Goal: Information Seeking & Learning: Learn about a topic

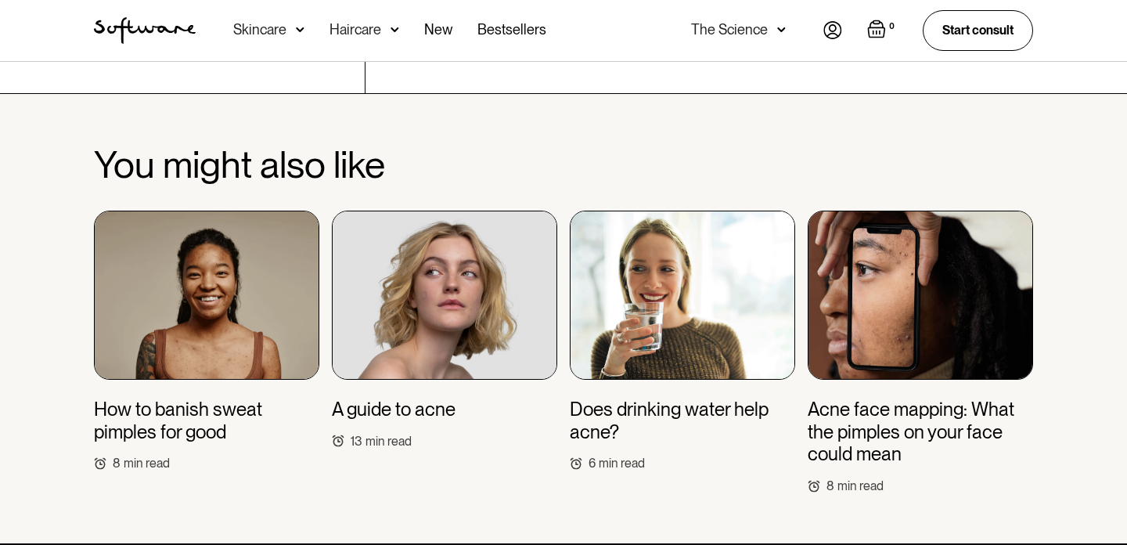
scroll to position [5010, 0]
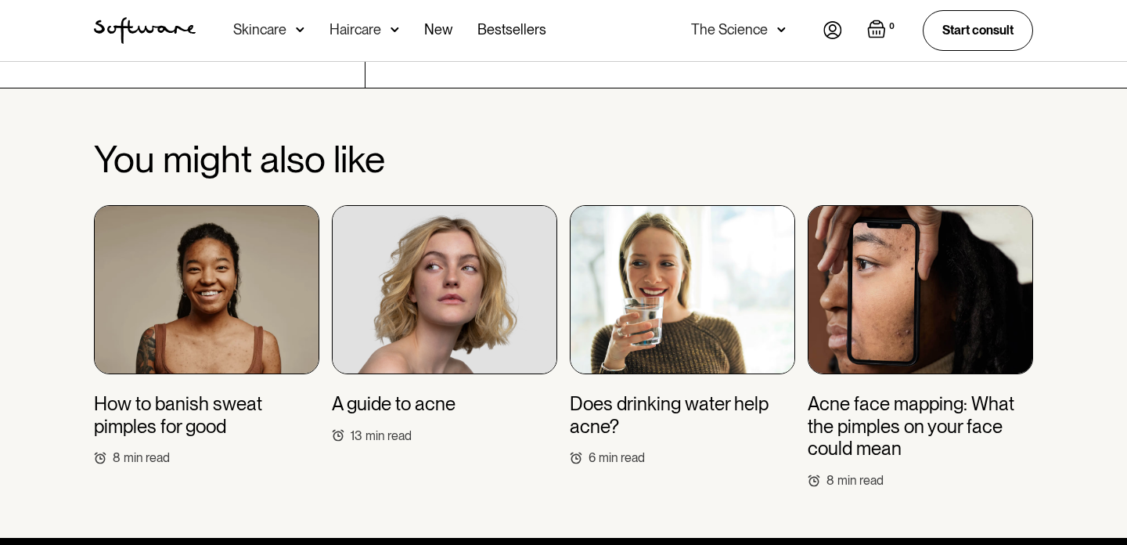
click at [867, 404] on h3 "Acne face mapping: What the pimples on your face could mean" at bounding box center [920, 426] width 225 height 67
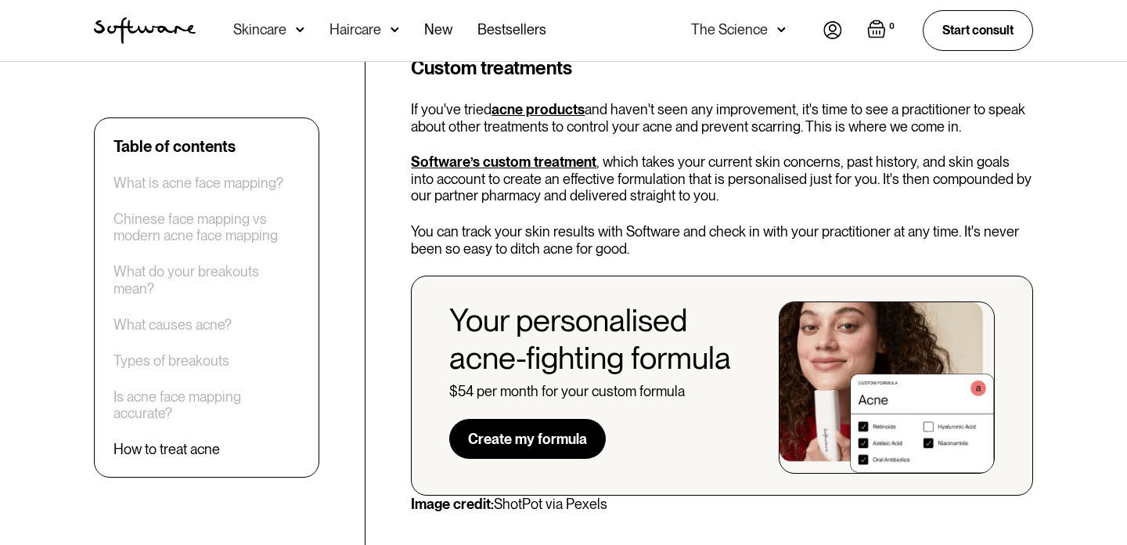
scroll to position [4893, 0]
